Goal: Transaction & Acquisition: Purchase product/service

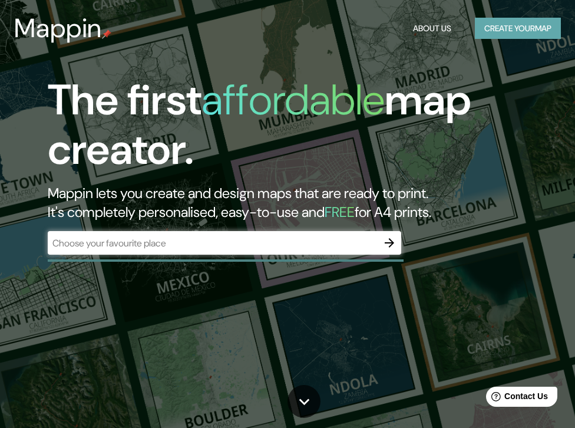
click at [526, 30] on button "Create your map" at bounding box center [518, 29] width 86 height 22
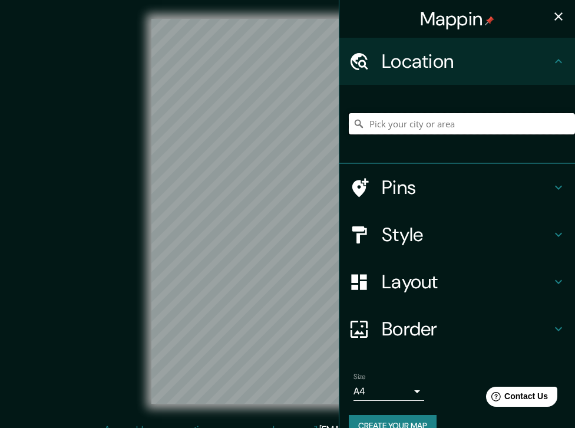
click at [507, 127] on input "Pick your city or area" at bounding box center [462, 123] width 226 height 21
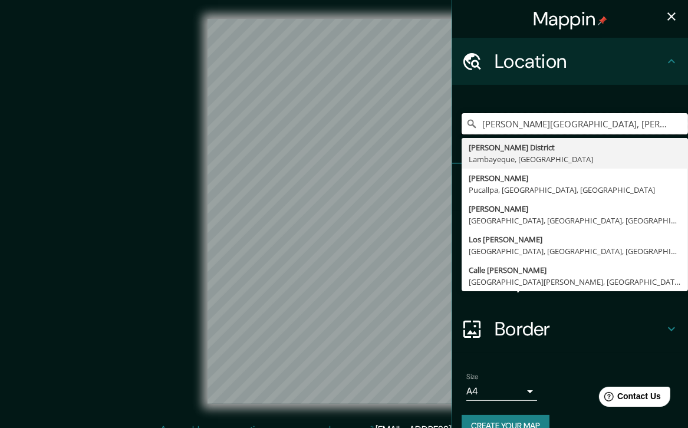
type input "[PERSON_NAME][GEOGRAPHIC_DATA], [PERSON_NAME][GEOGRAPHIC_DATA], [US_STATE], [GE…"
drag, startPoint x: 578, startPoint y: 131, endPoint x: 589, endPoint y: 127, distance: 11.2
click at [575, 127] on input "[PERSON_NAME][GEOGRAPHIC_DATA], [PERSON_NAME][GEOGRAPHIC_DATA], [US_STATE], [GE…" at bounding box center [574, 123] width 226 height 21
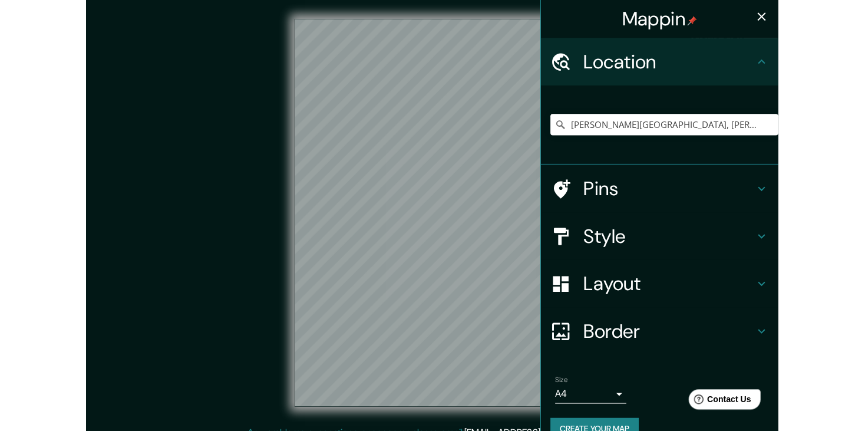
scroll to position [14, 0]
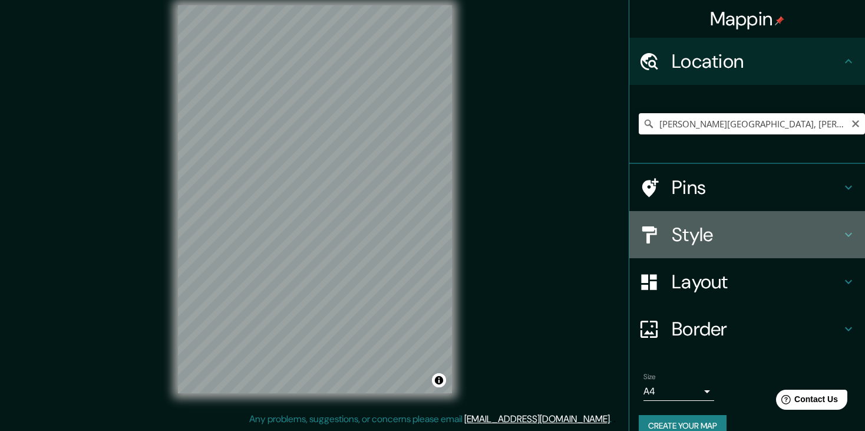
click at [575, 247] on div "Style" at bounding box center [747, 234] width 236 height 47
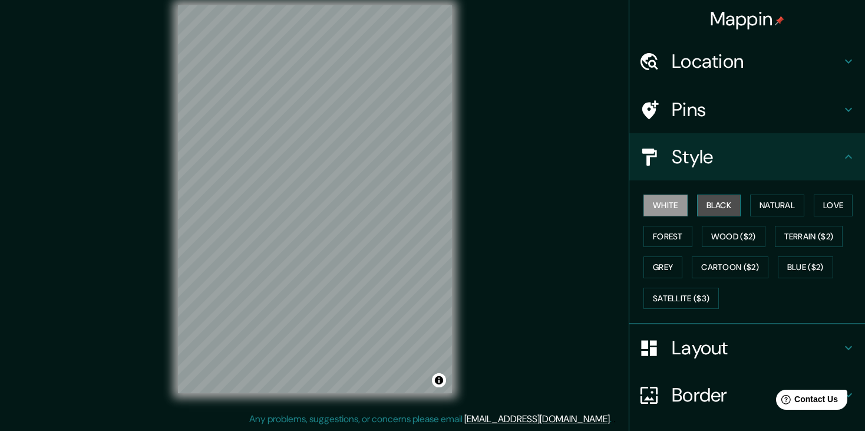
click at [575, 203] on button "Black" at bounding box center [719, 205] width 44 height 22
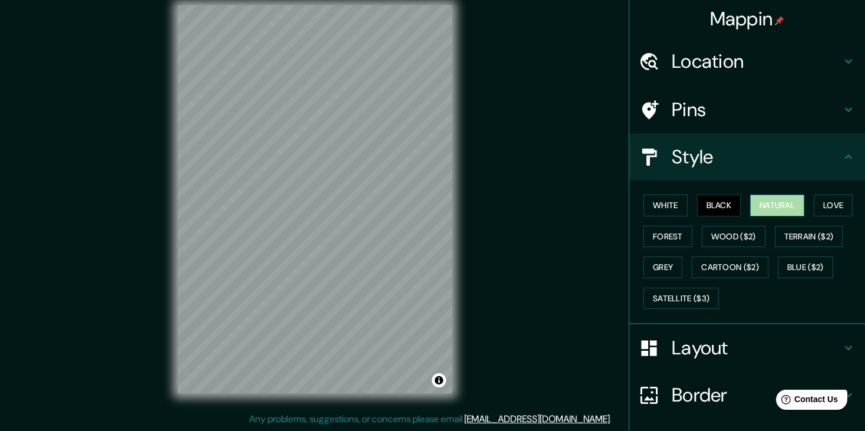
click at [575, 199] on button "Natural" at bounding box center [777, 205] width 54 height 22
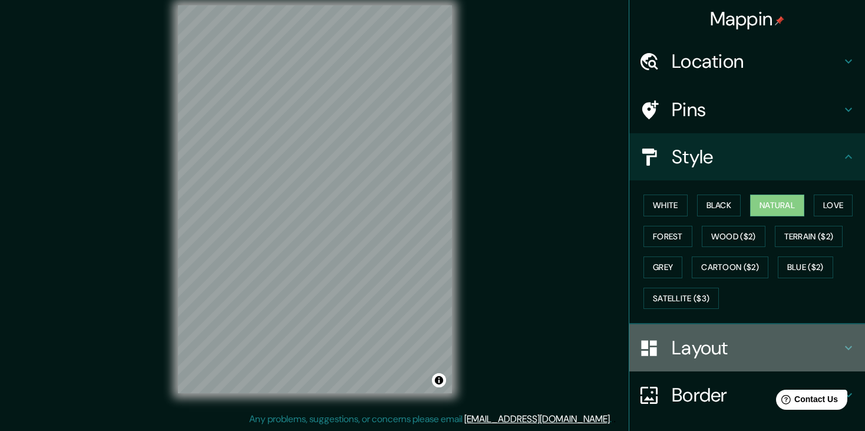
click at [575, 347] on h4 "Layout" at bounding box center [757, 348] width 170 height 24
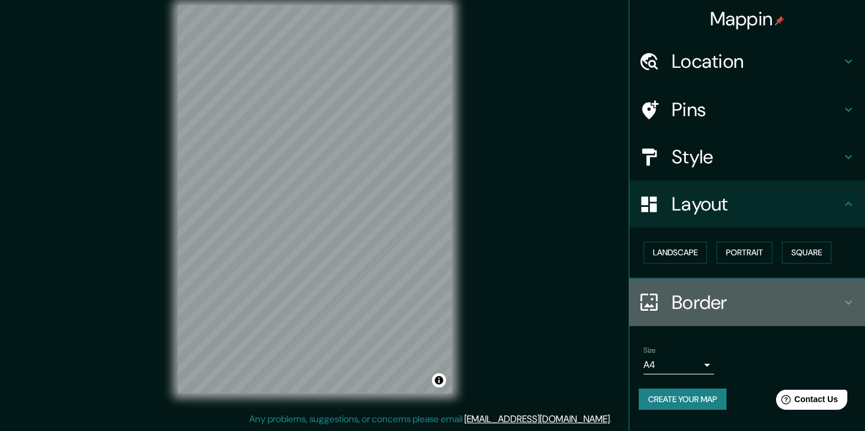
click at [575, 301] on h4 "Border" at bounding box center [757, 303] width 170 height 24
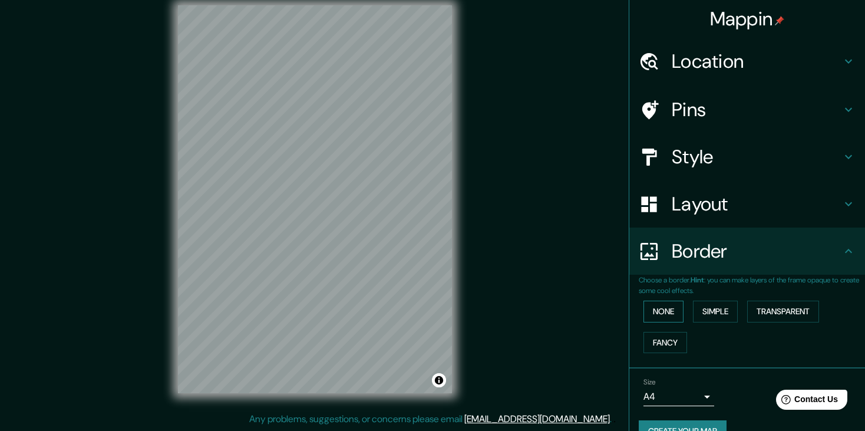
click at [575, 309] on button "None" at bounding box center [663, 312] width 40 height 22
click at [575, 309] on button "Simple" at bounding box center [715, 312] width 45 height 22
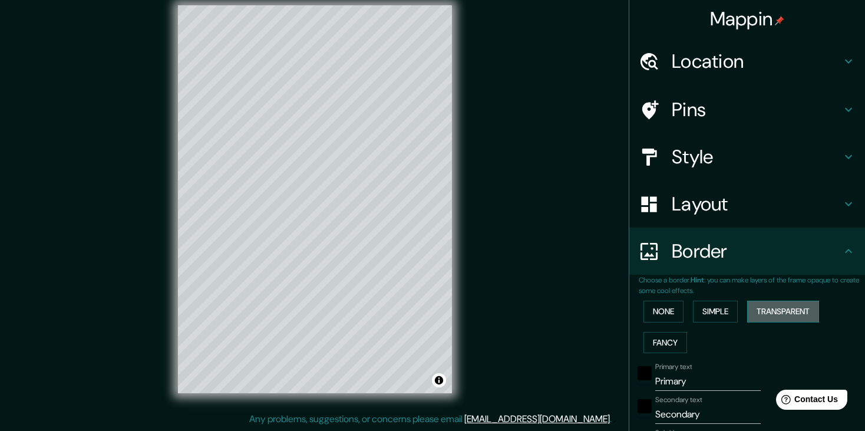
click at [575, 311] on button "Transparent" at bounding box center [783, 312] width 72 height 22
click at [575, 339] on button "Fancy" at bounding box center [665, 343] width 44 height 22
type input "37"
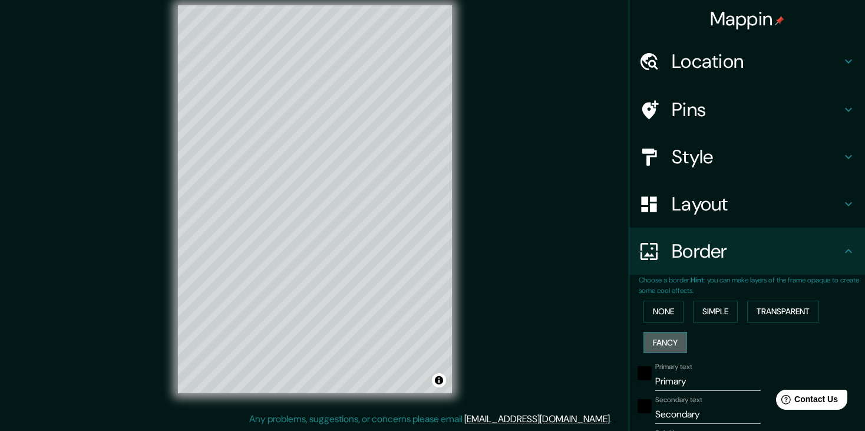
type input "19"
click at [575, 308] on button "None" at bounding box center [663, 312] width 40 height 22
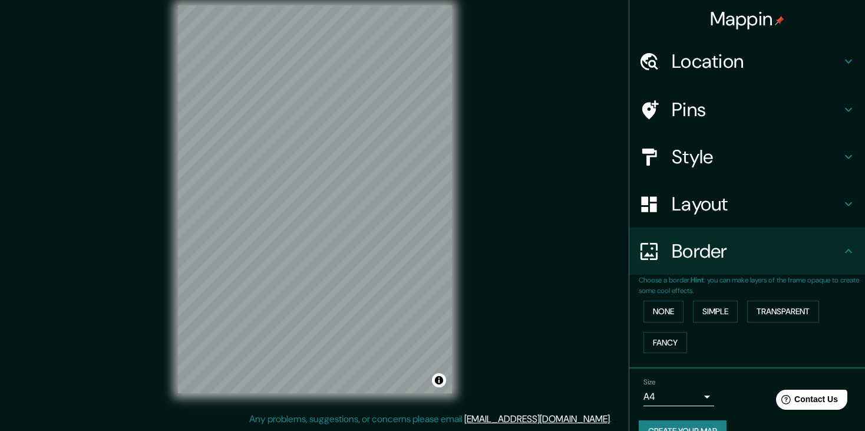
scroll to position [24, 0]
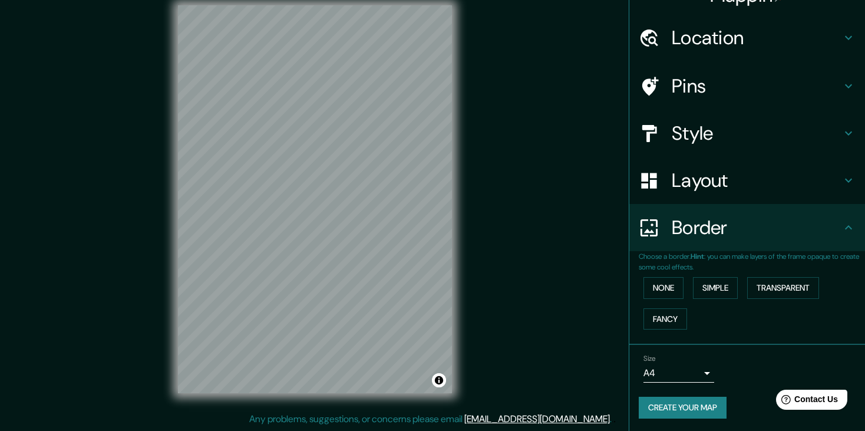
click at [575, 370] on body "Mappin Location [PERSON_NAME][GEOGRAPHIC_DATA], [PERSON_NAME][GEOGRAPHIC_DATA],…" at bounding box center [432, 201] width 865 height 431
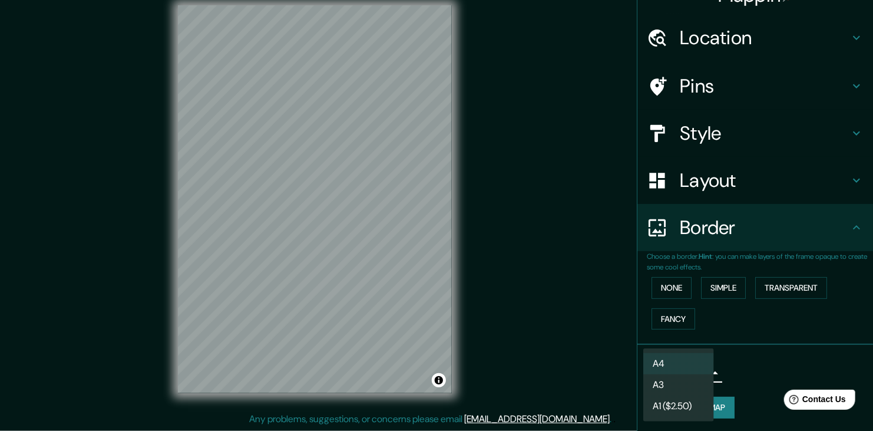
click at [575, 382] on li "A3" at bounding box center [678, 384] width 71 height 21
type input "a4"
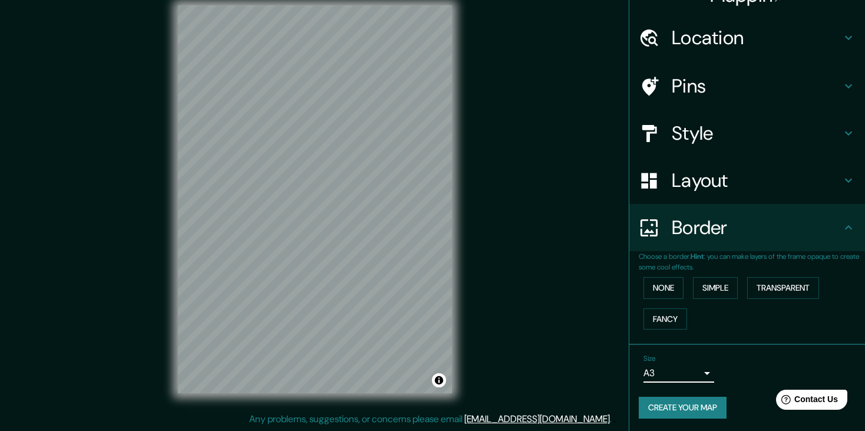
click at [575, 409] on button "Create your map" at bounding box center [683, 408] width 88 height 22
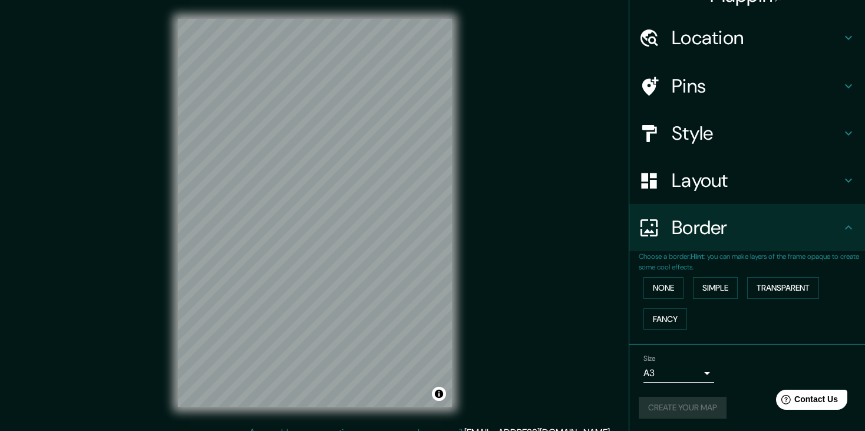
click at [575, 406] on div "Create your map" at bounding box center [747, 408] width 217 height 22
drag, startPoint x: 669, startPoint y: 398, endPoint x: 664, endPoint y: 407, distance: 10.3
click at [575, 407] on button "Create your map" at bounding box center [683, 408] width 88 height 22
click at [575, 410] on div "Help Contact Us" at bounding box center [812, 399] width 74 height 21
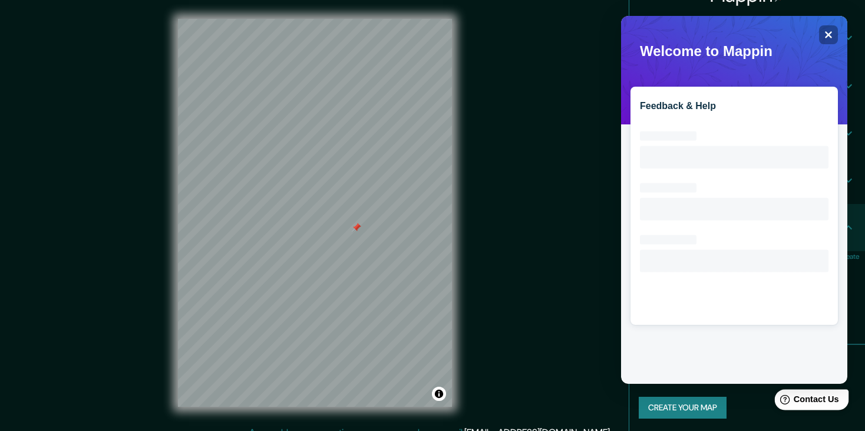
scroll to position [0, 0]
click at [575, 32] on icon "Close" at bounding box center [829, 35] width 8 height 8
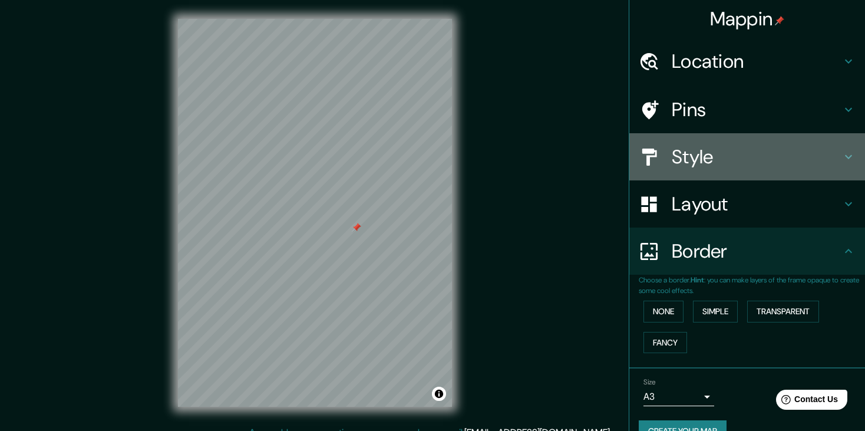
click at [575, 148] on h4 "Style" at bounding box center [757, 157] width 170 height 24
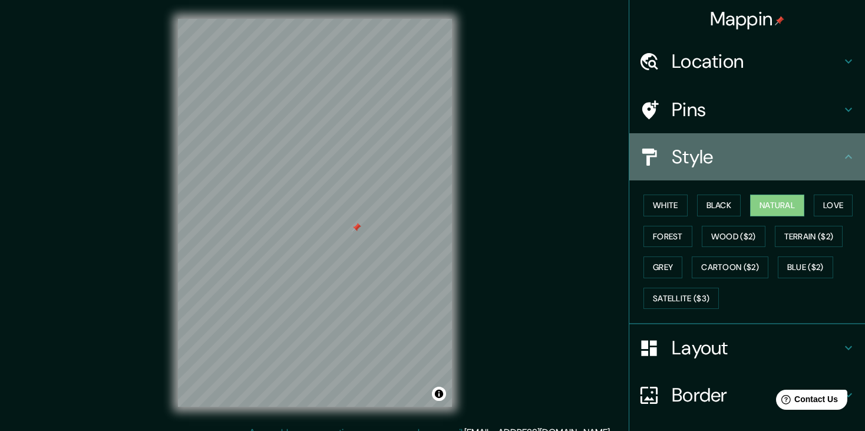
click at [575, 153] on h4 "Style" at bounding box center [757, 157] width 170 height 24
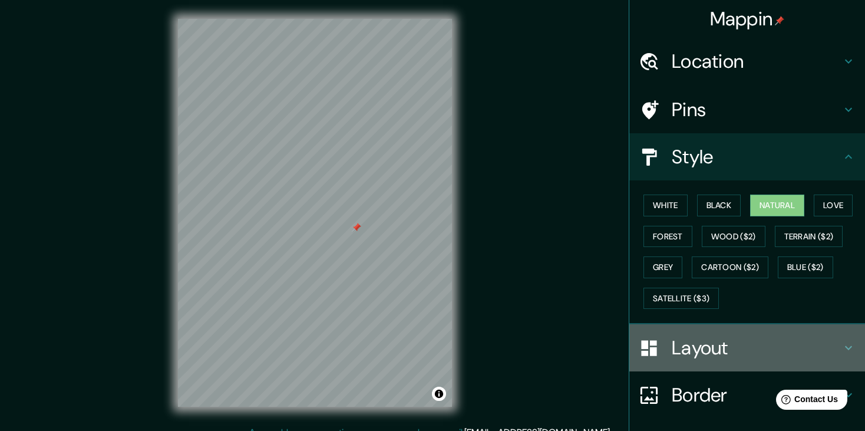
click at [575, 358] on div "Layout" at bounding box center [747, 347] width 236 height 47
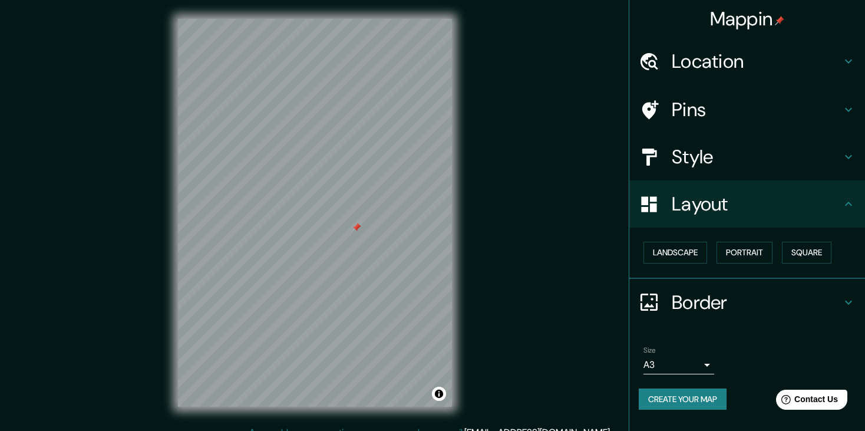
click at [523, 276] on div "© Mapbox © OpenStreetMap Improve this map" at bounding box center [314, 213] width 778 height 388
